Goal: Entertainment & Leisure: Consume media (video, audio)

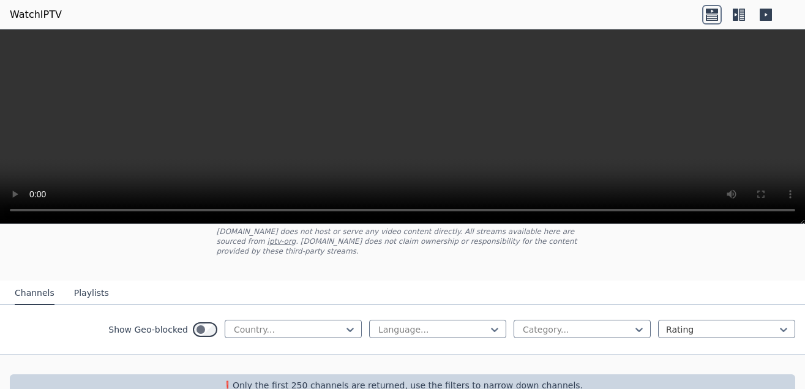
scroll to position [95, 0]
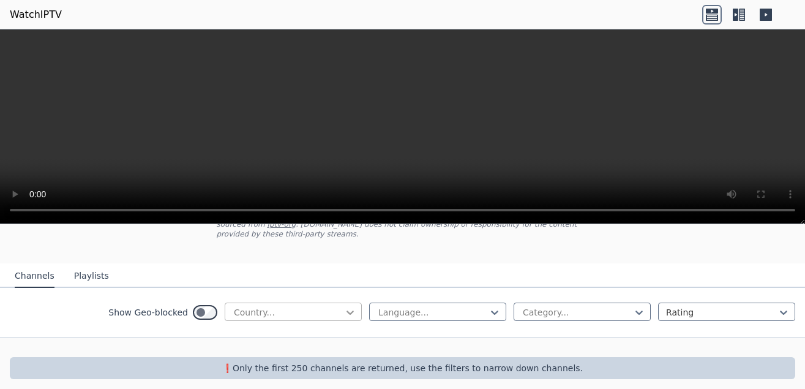
click at [344, 306] on icon at bounding box center [350, 312] width 12 height 12
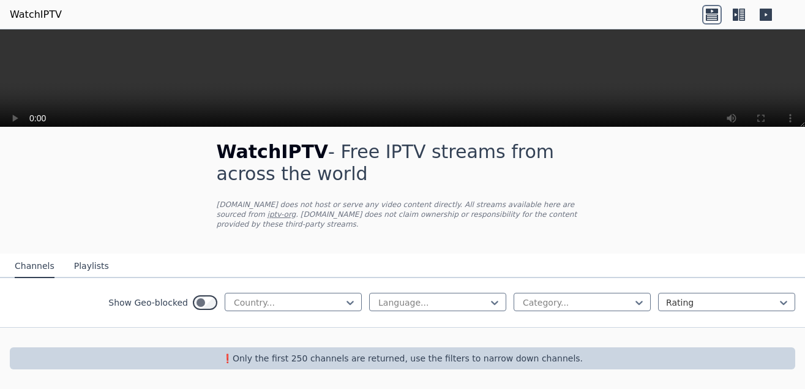
scroll to position [0, 0]
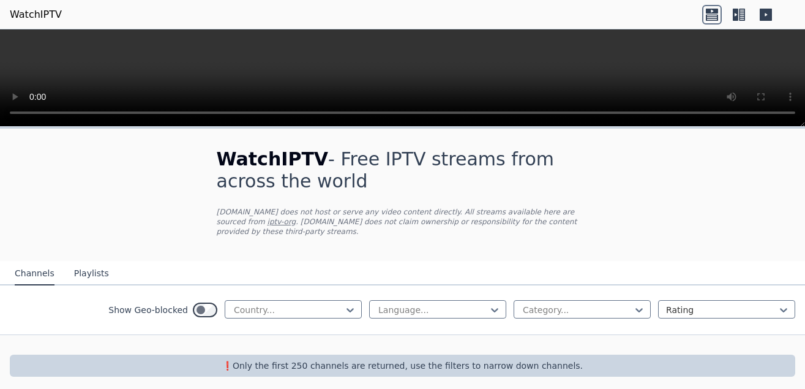
drag, startPoint x: 802, startPoint y: 217, endPoint x: 698, endPoint y: 46, distance: 200.6
click at [698, 46] on div at bounding box center [402, 77] width 805 height 97
drag, startPoint x: 804, startPoint y: 167, endPoint x: 805, endPoint y: 187, distance: 20.9
click at [805, 187] on div "WatchIPTV - Free IPTV streams from across the world [DOMAIN_NAME] does not host…" at bounding box center [402, 263] width 805 height 268
click at [344, 304] on icon at bounding box center [350, 310] width 12 height 12
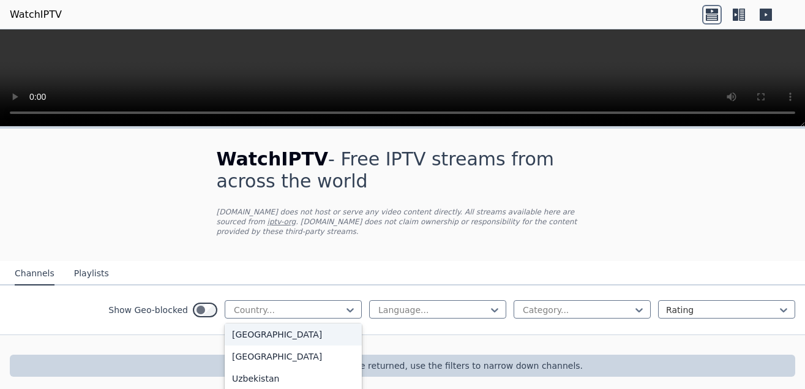
scroll to position [4307, 0]
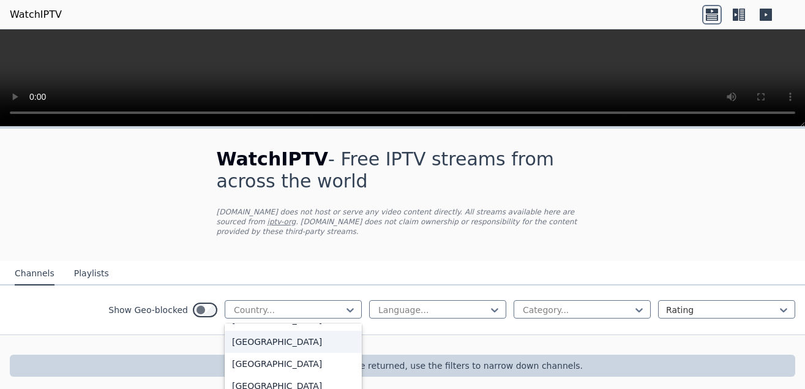
click at [255, 331] on div "[GEOGRAPHIC_DATA]" at bounding box center [293, 342] width 137 height 22
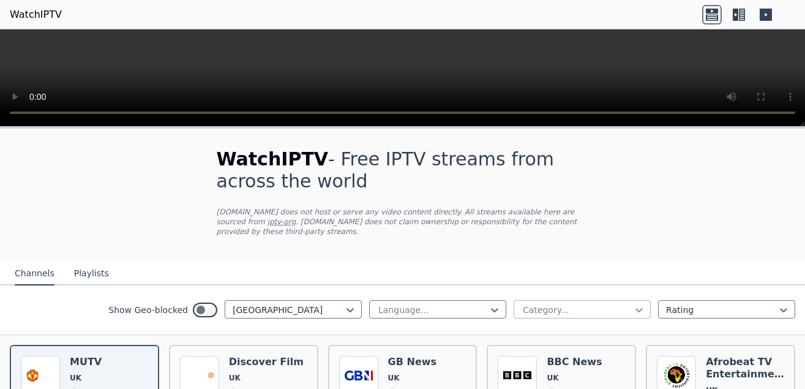
click at [636, 308] on icon at bounding box center [639, 310] width 7 height 4
click at [633, 304] on icon at bounding box center [639, 310] width 12 height 12
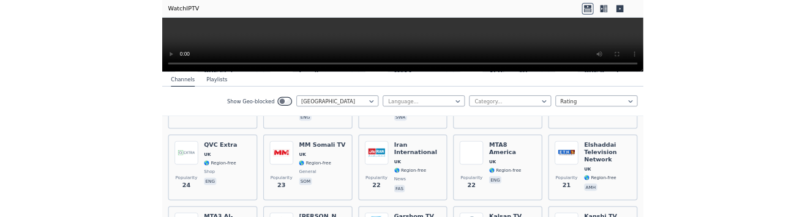
scroll to position [104, 0]
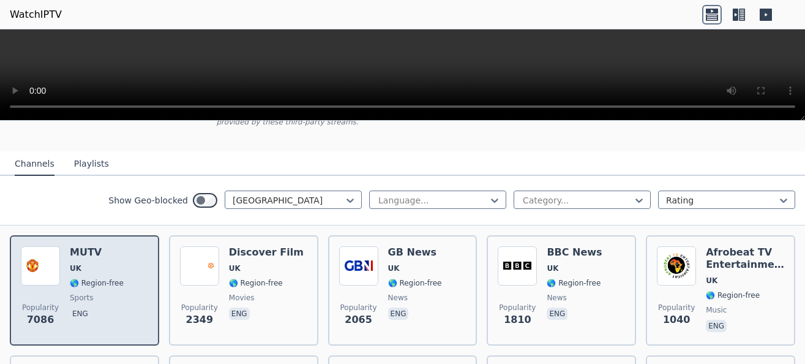
click at [96, 263] on span "UK" at bounding box center [97, 268] width 54 height 10
click at [49, 268] on img at bounding box center [40, 265] width 39 height 39
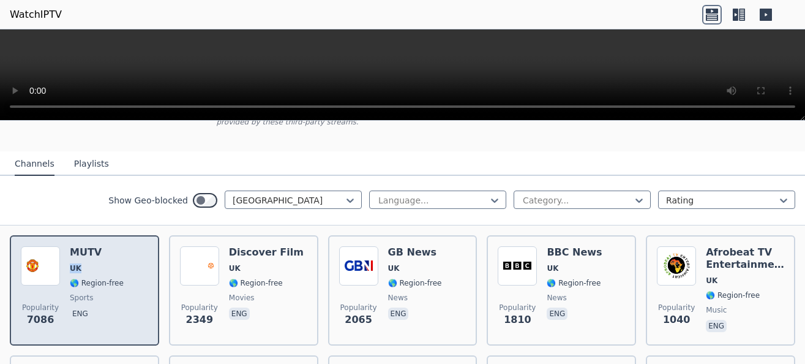
click at [49, 268] on img at bounding box center [40, 265] width 39 height 39
click at [102, 278] on span "🌎 Region-free" at bounding box center [97, 283] width 54 height 10
click at [84, 293] on span "sports" at bounding box center [81, 298] width 23 height 10
click at [37, 303] on span "Popularity" at bounding box center [40, 308] width 37 height 10
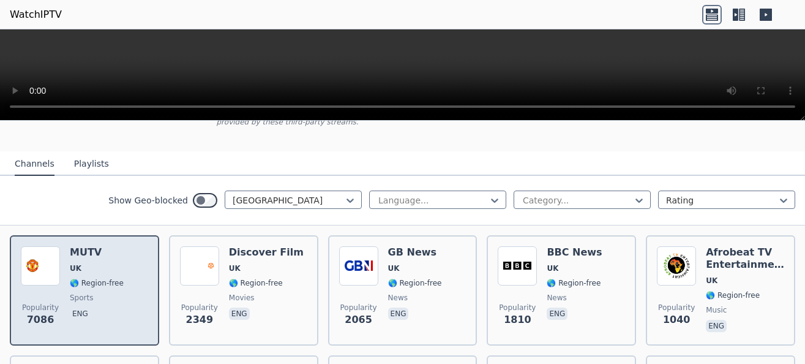
click at [37, 303] on span "Popularity" at bounding box center [40, 308] width 37 height 10
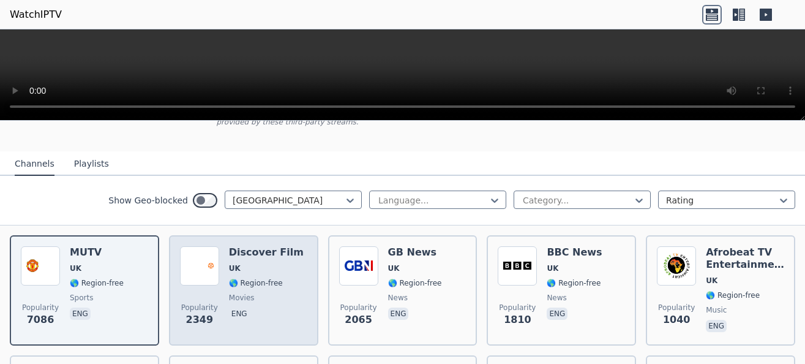
click at [280, 279] on div "Discover Film UK 🌎 Region-free movies eng" at bounding box center [266, 290] width 75 height 88
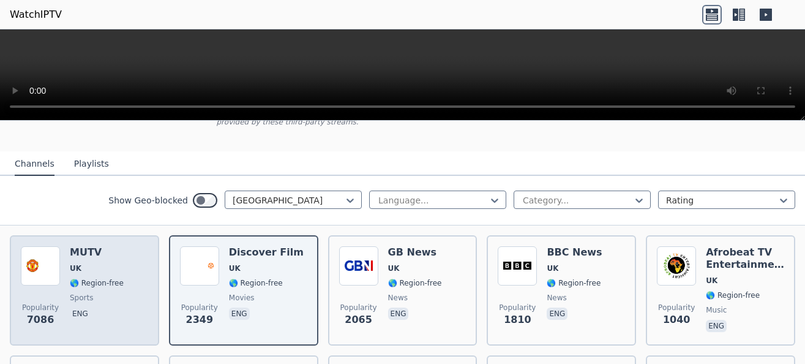
click at [88, 278] on span "🌎 Region-free" at bounding box center [97, 283] width 54 height 10
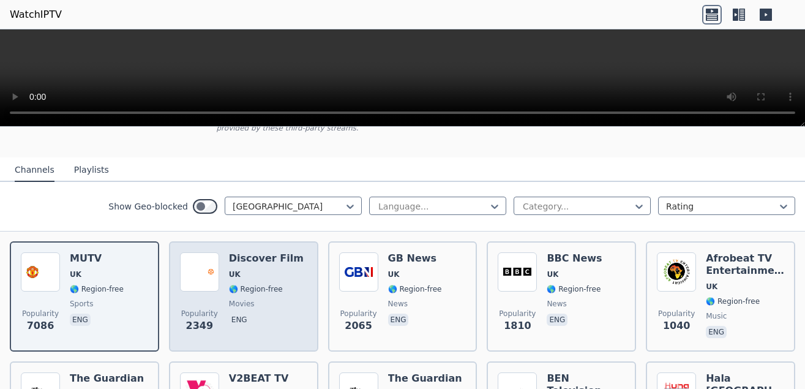
click at [254, 270] on span "UK" at bounding box center [266, 275] width 75 height 10
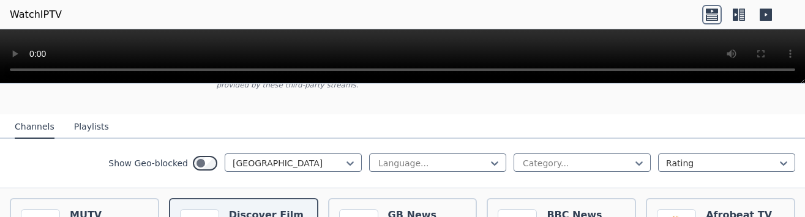
click at [737, 15] on icon at bounding box center [740, 15] width 20 height 20
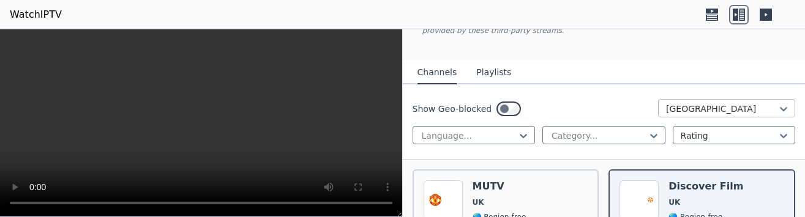
click at [750, 103] on div at bounding box center [721, 109] width 111 height 12
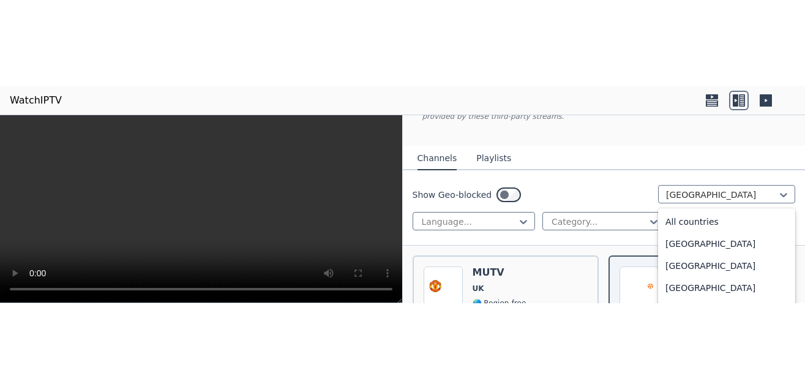
scroll to position [4160, 0]
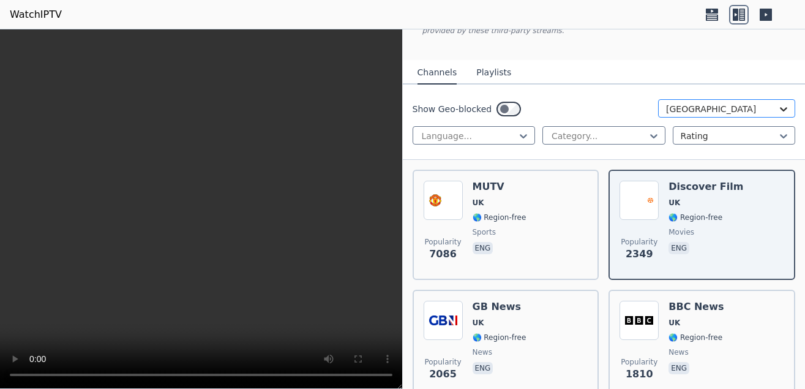
click at [780, 107] on icon at bounding box center [783, 109] width 7 height 4
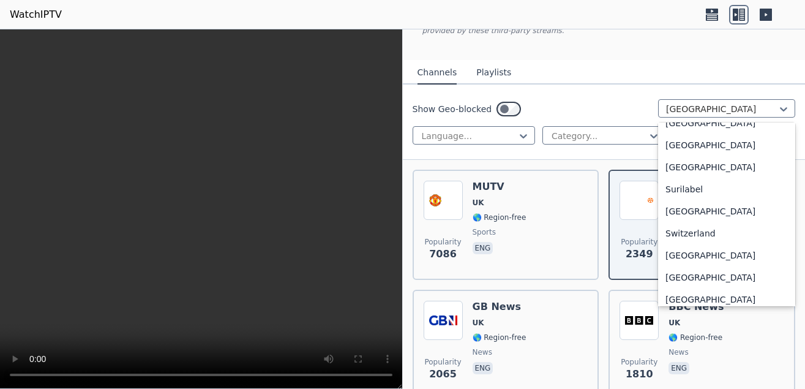
scroll to position [3866, 0]
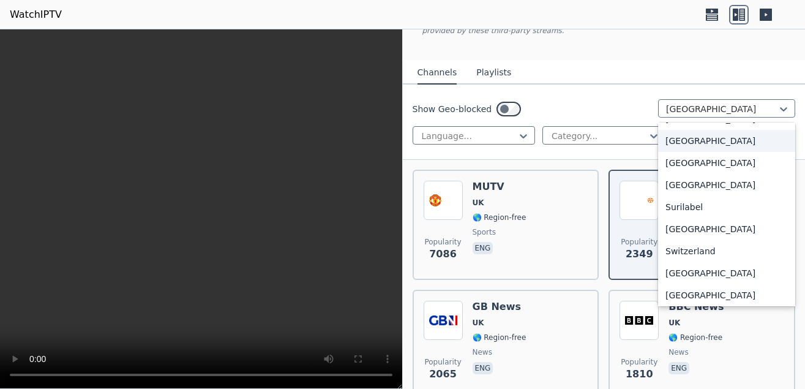
click at [665, 132] on div "[GEOGRAPHIC_DATA]" at bounding box center [726, 141] width 137 height 22
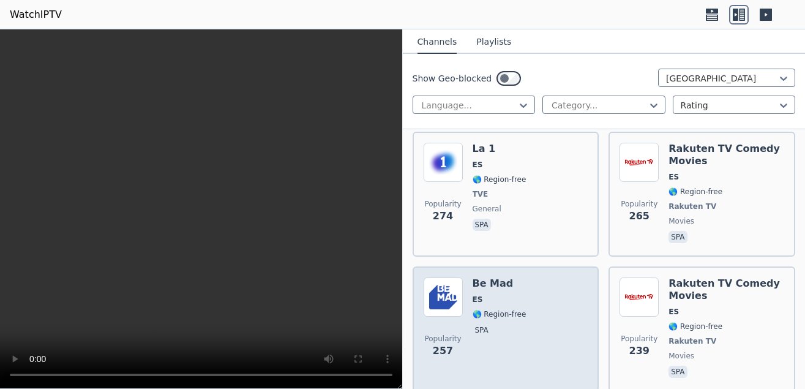
scroll to position [674, 0]
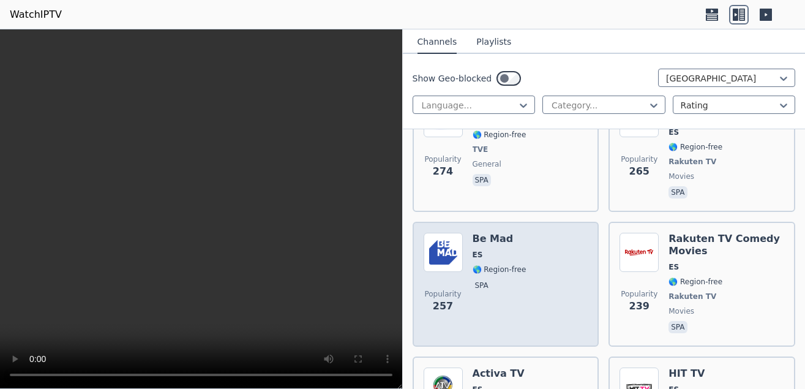
click at [508, 233] on h6 "Be Mad" at bounding box center [500, 239] width 54 height 12
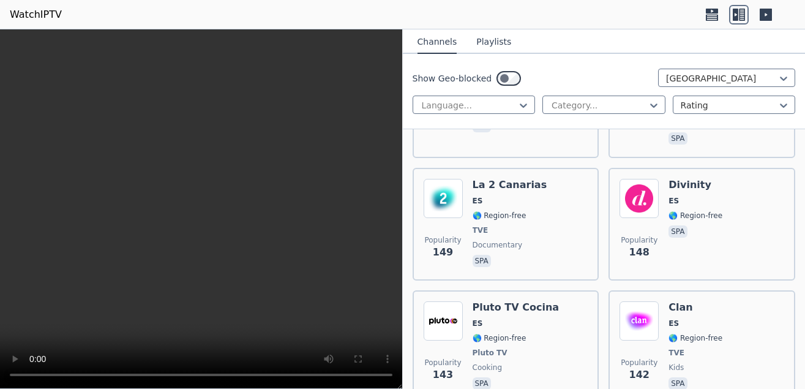
scroll to position [1437, 0]
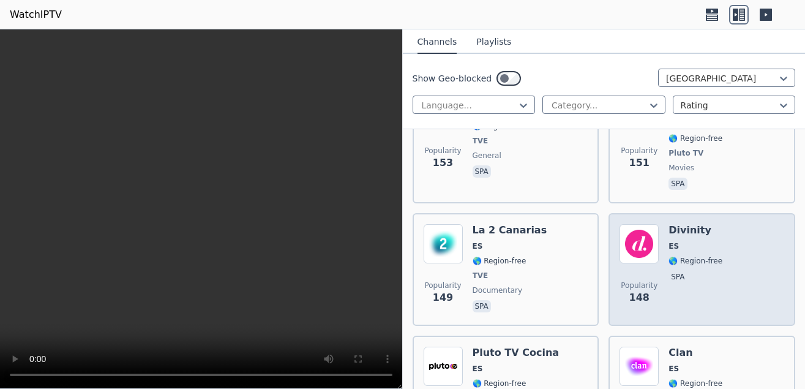
click at [651, 224] on img at bounding box center [639, 243] width 39 height 39
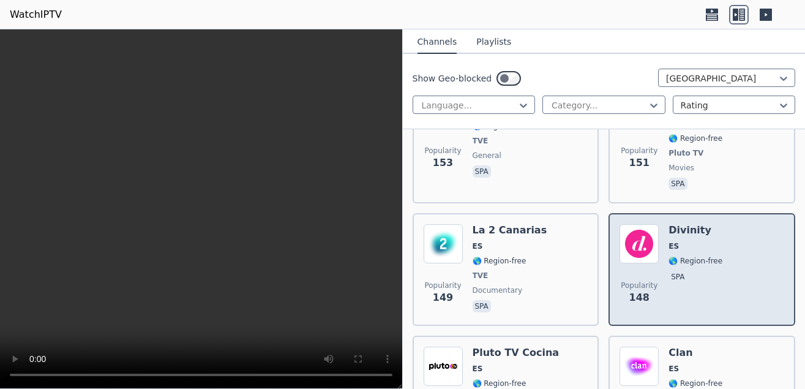
click at [652, 224] on img at bounding box center [639, 243] width 39 height 39
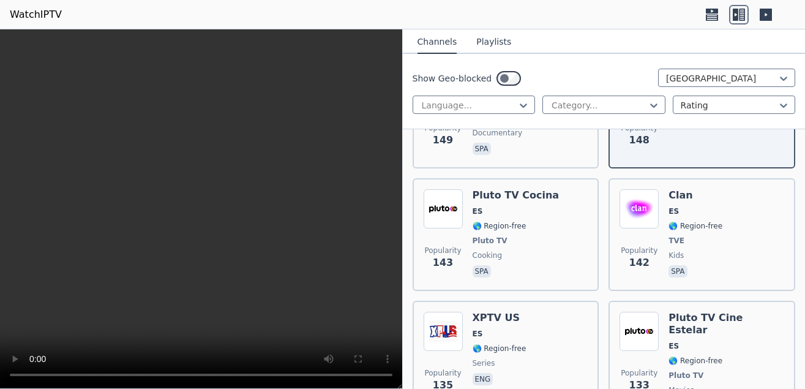
scroll to position [1617, 0]
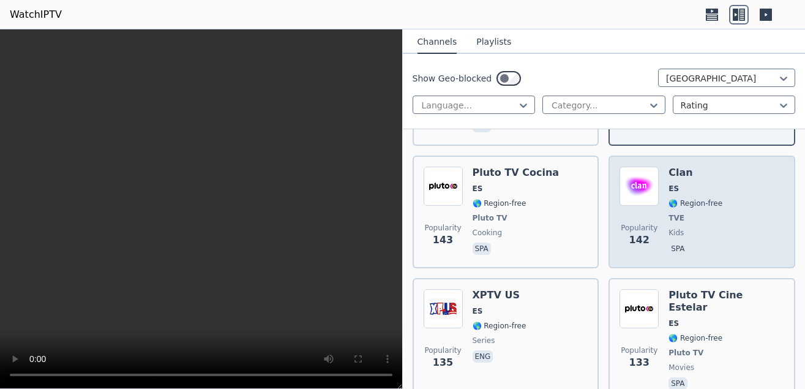
click at [649, 192] on div "Popularity 142" at bounding box center [639, 212] width 39 height 91
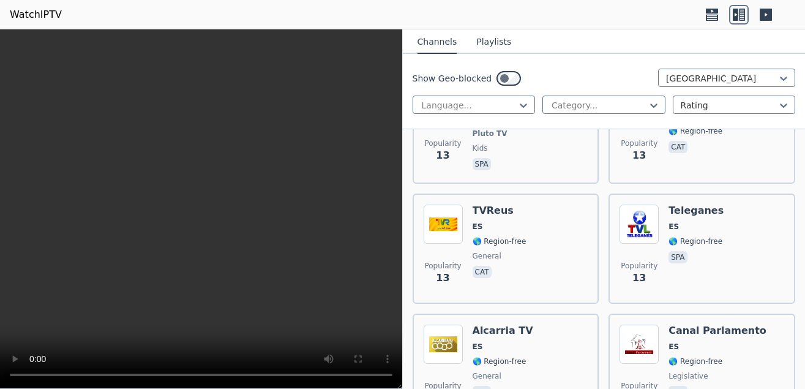
scroll to position [9320, 0]
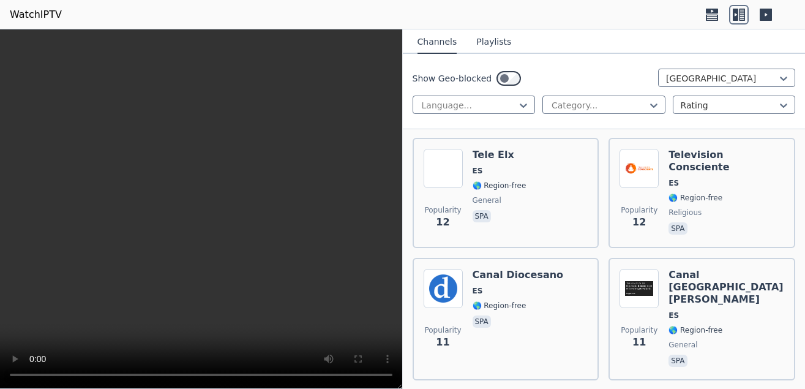
scroll to position [135, 0]
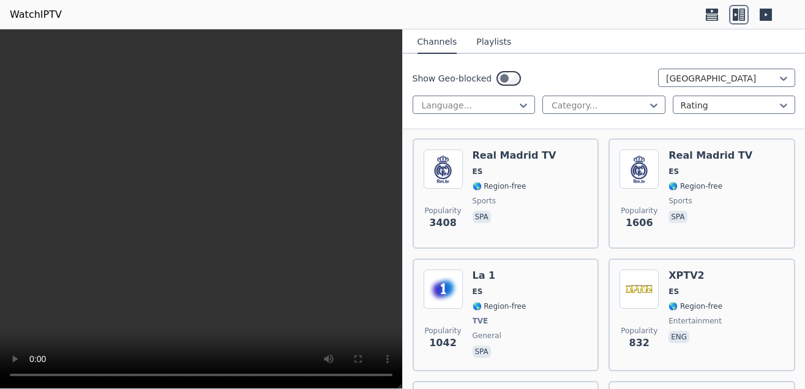
drag, startPoint x: 799, startPoint y: 295, endPoint x: 804, endPoint y: 37, distance: 257.9
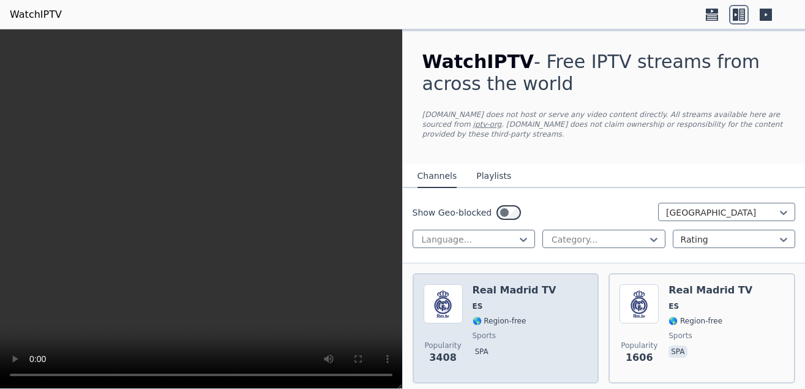
click at [471, 284] on div "Popularity 3408 Real Madrid TV ES 🌎 Region-free sports spa" at bounding box center [506, 328] width 165 height 88
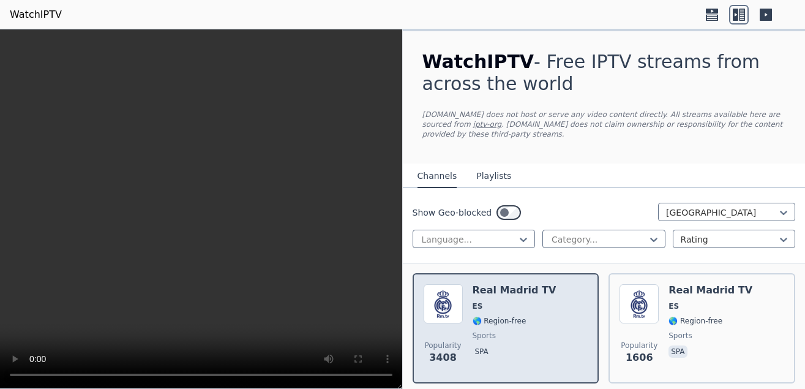
click at [473, 284] on h6 "Real Madrid TV" at bounding box center [515, 290] width 84 height 12
click at [488, 301] on span "ES" at bounding box center [515, 306] width 84 height 10
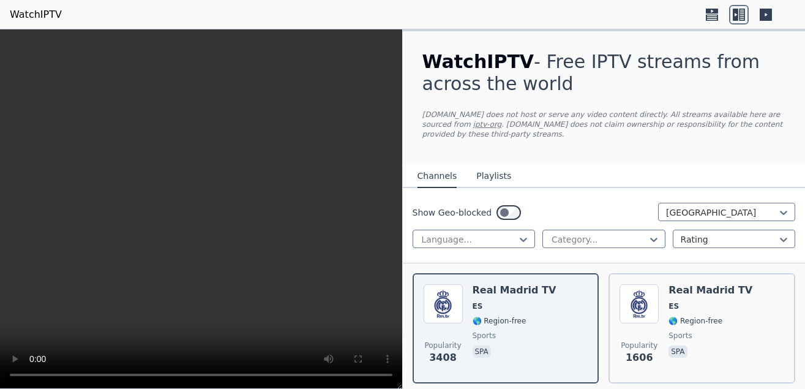
click at [477, 165] on button "Playlists" at bounding box center [494, 176] width 35 height 23
